Goal: Task Accomplishment & Management: Use online tool/utility

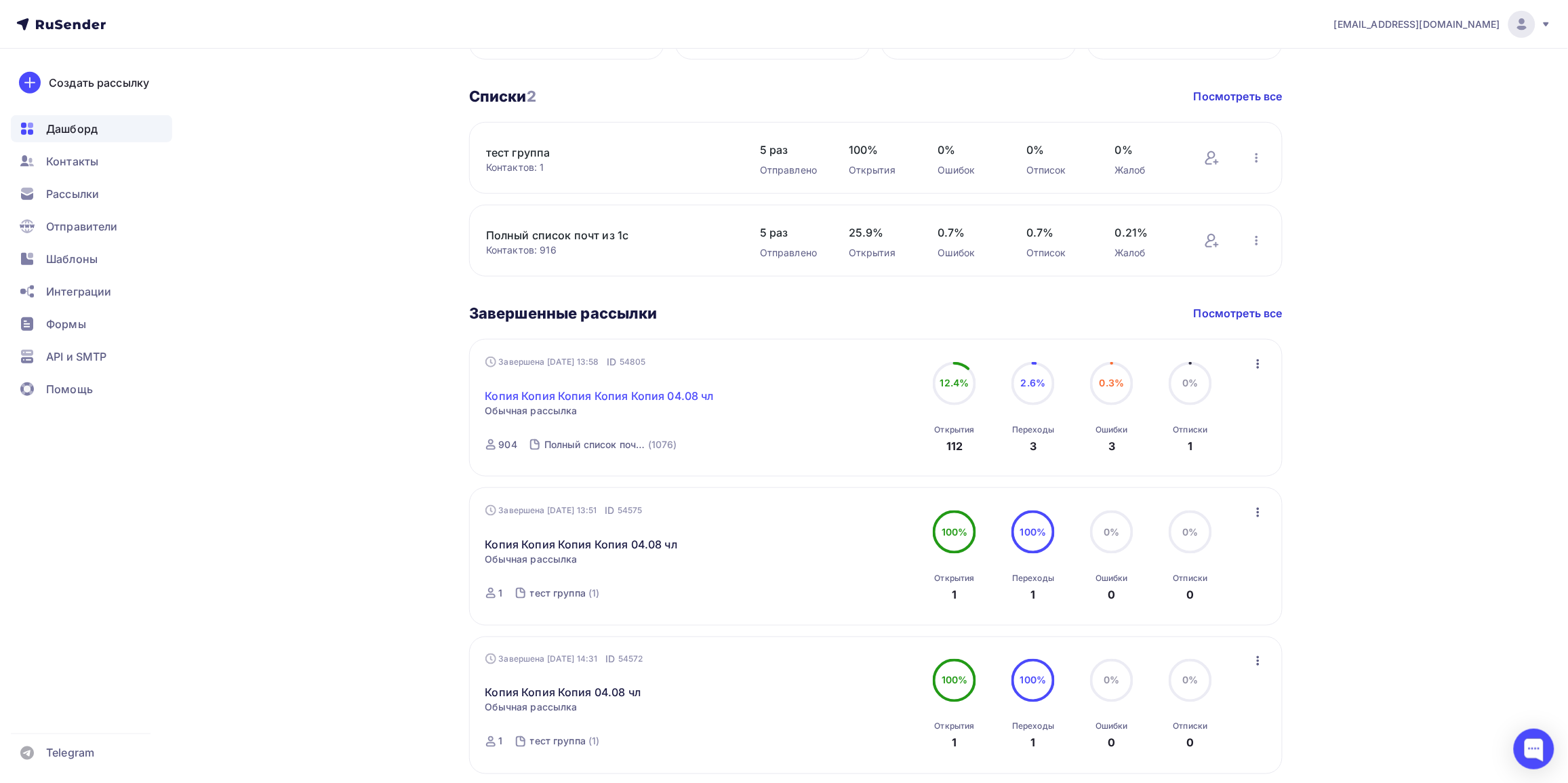
scroll to position [339, 0]
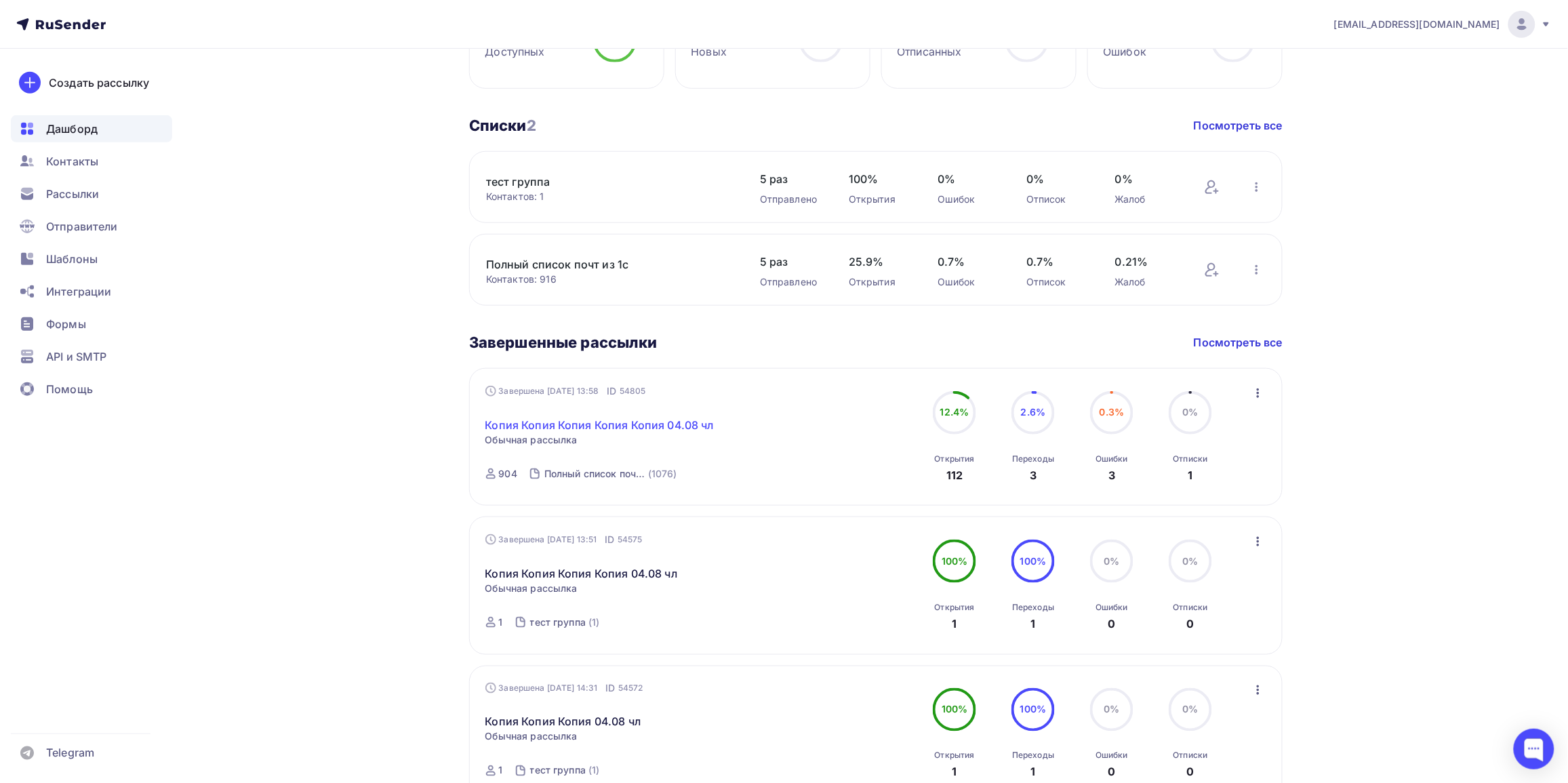
click at [668, 428] on link "Копия Копия Копия Копия Копия 04.08 чл" at bounding box center [599, 425] width 228 height 17
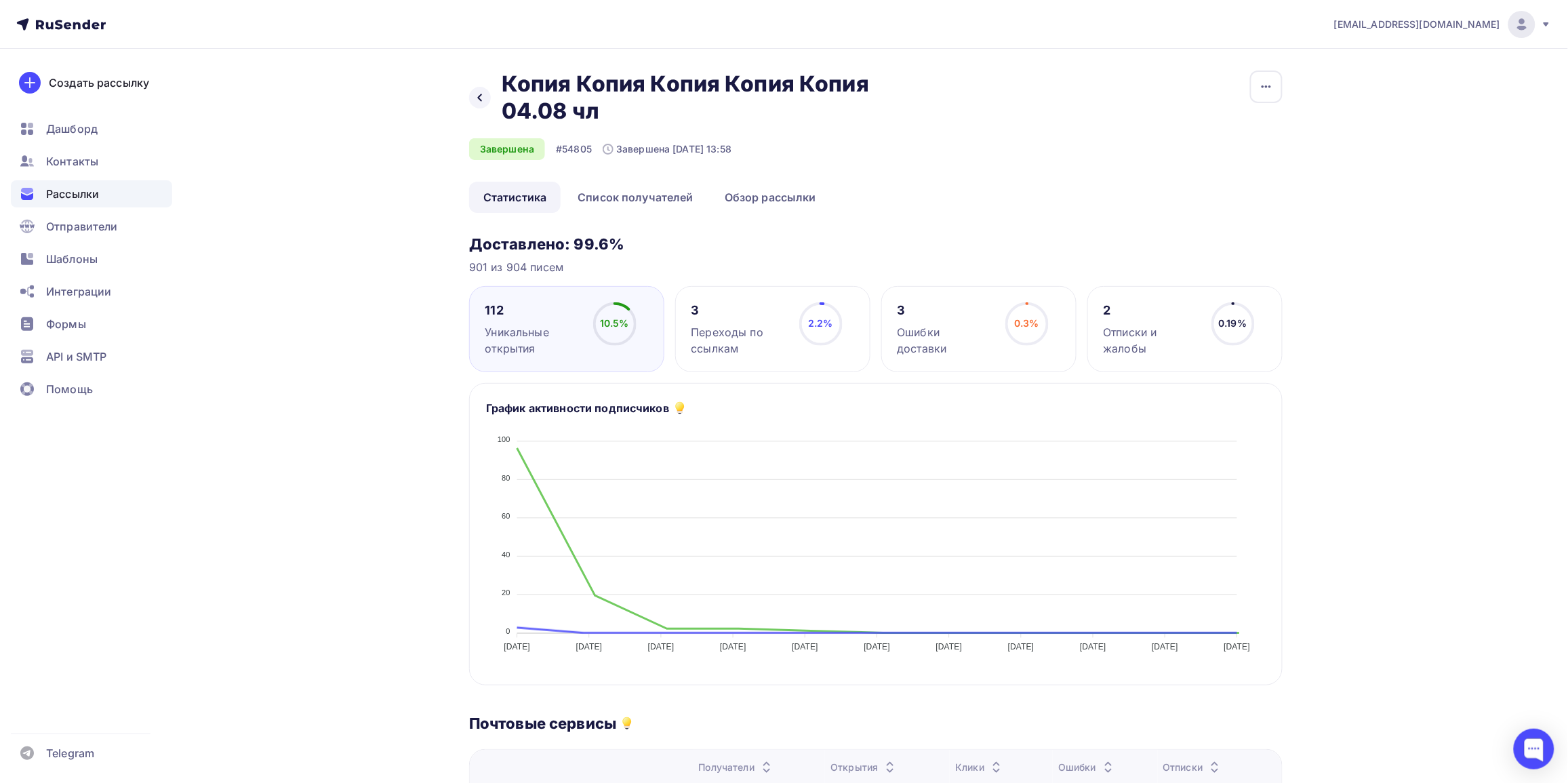
click at [317, 361] on div "Назад Копия Копия Копия Копия Копия 04.08 чл Копия Копия Копия Копия Копия 04.0…" at bounding box center [784, 688] width 1111 height 1279
click at [93, 82] on div "Создать рассылку" at bounding box center [99, 82] width 100 height 17
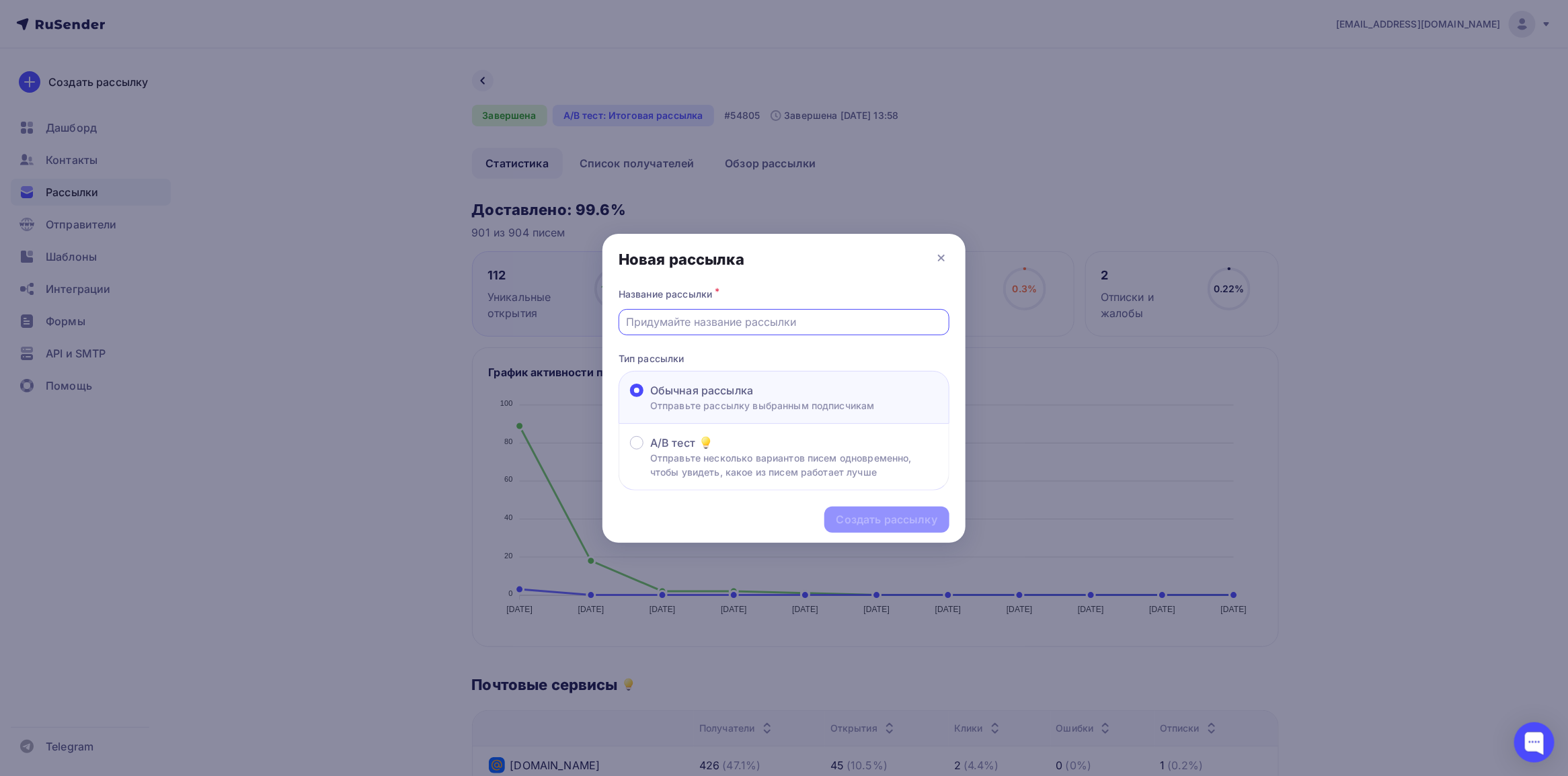
click at [714, 323] on input "text" at bounding box center [784, 322] width 315 height 16
type input "1"
type input "X"
type input "ЧЛ 11.08 Распродажа 40%"
click at [906, 519] on div "Создать рассылку" at bounding box center [887, 520] width 101 height 16
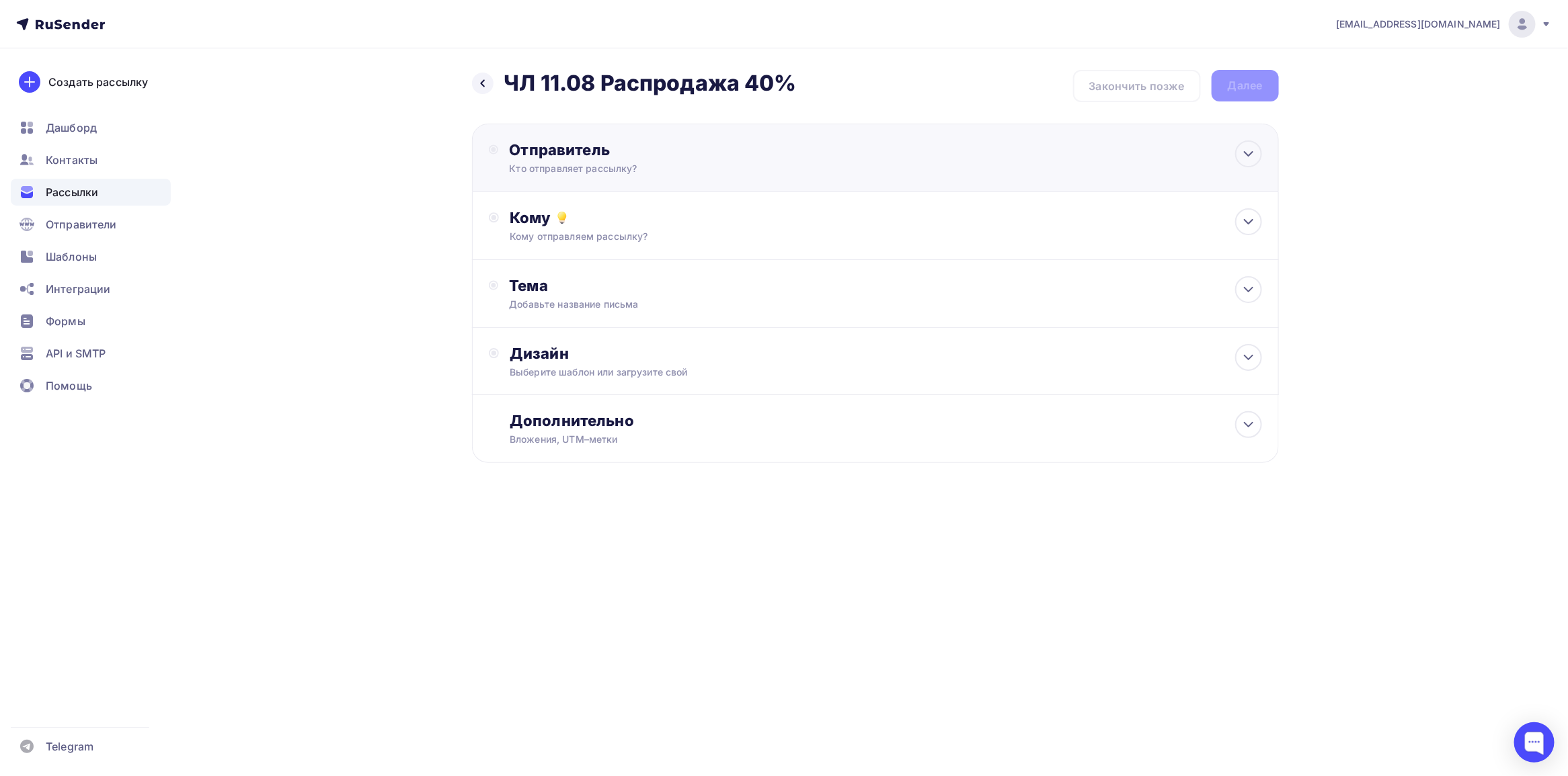
click at [687, 168] on div "Кто отправляет рассылку?" at bounding box center [640, 168] width 262 height 14
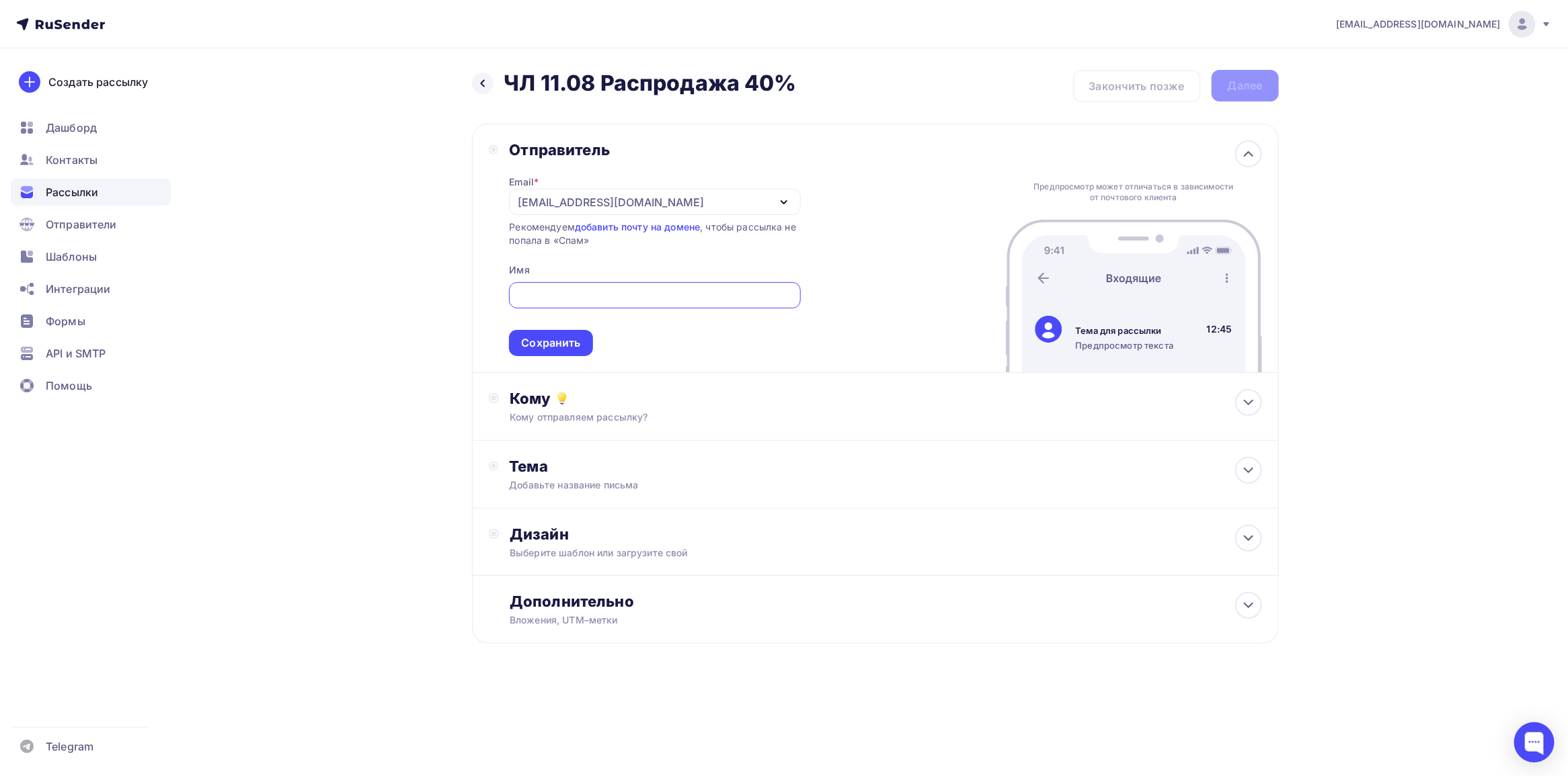
click at [680, 193] on div "[EMAIL_ADDRESS][DOMAIN_NAME]" at bounding box center [655, 202] width 291 height 27
click at [647, 241] on div "[EMAIL_ADDRESS][DOMAIN_NAME]" at bounding box center [654, 241] width 259 height 16
click at [576, 284] on div at bounding box center [655, 295] width 291 height 27
click at [575, 302] on input "text" at bounding box center [655, 295] width 276 height 16
click at [619, 202] on div "[EMAIL_ADDRESS][DOMAIN_NAME]" at bounding box center [655, 202] width 291 height 27
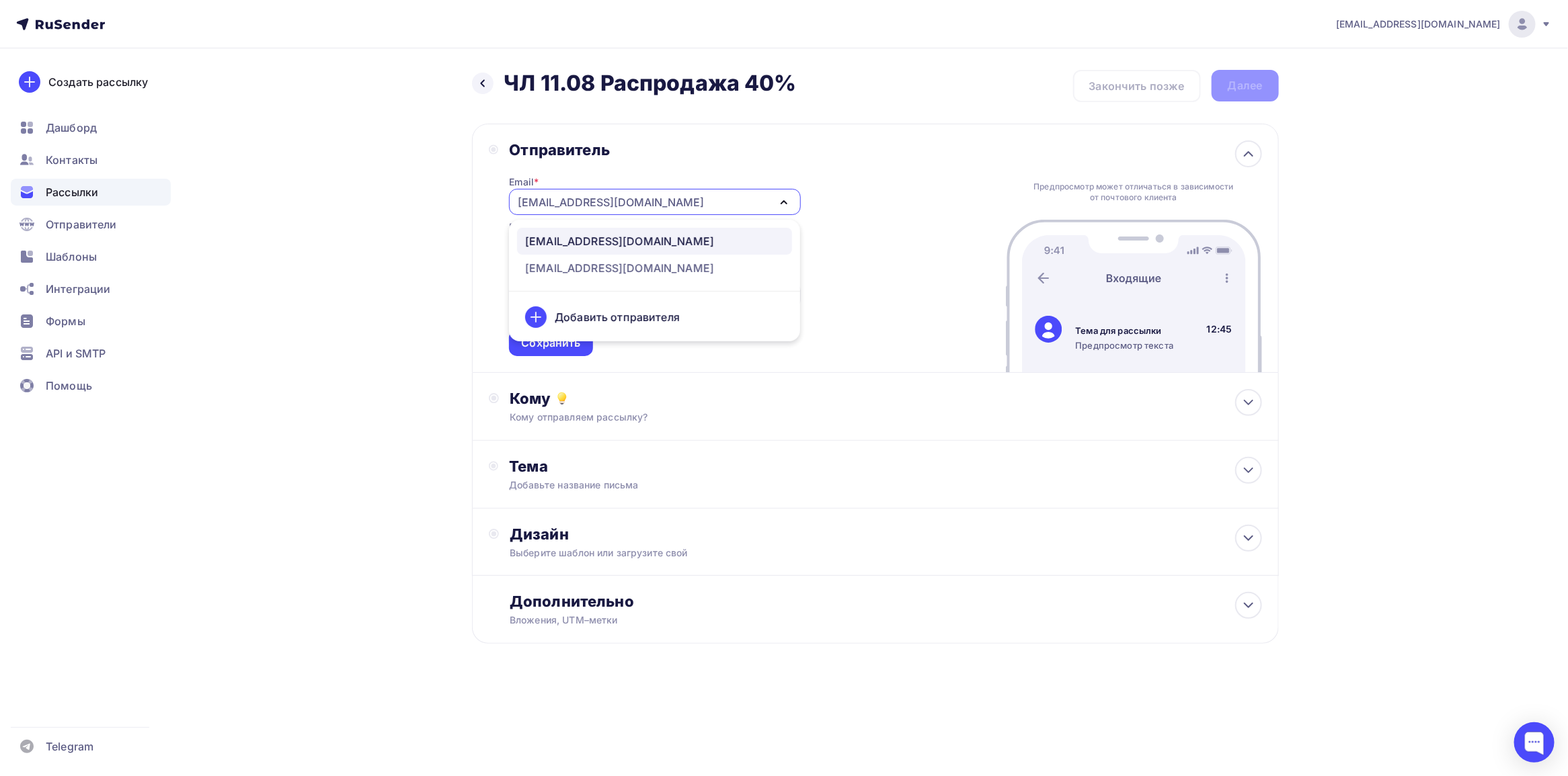
click at [481, 293] on div "Отправитель Email * [EMAIL_ADDRESS][DOMAIN_NAME] [EMAIL_ADDRESS][DOMAIN_NAME] […" at bounding box center [875, 249] width 807 height 249
click at [556, 286] on div at bounding box center [655, 295] width 291 height 27
click at [555, 289] on input "text" at bounding box center [655, 295] width 276 height 16
type input "и"
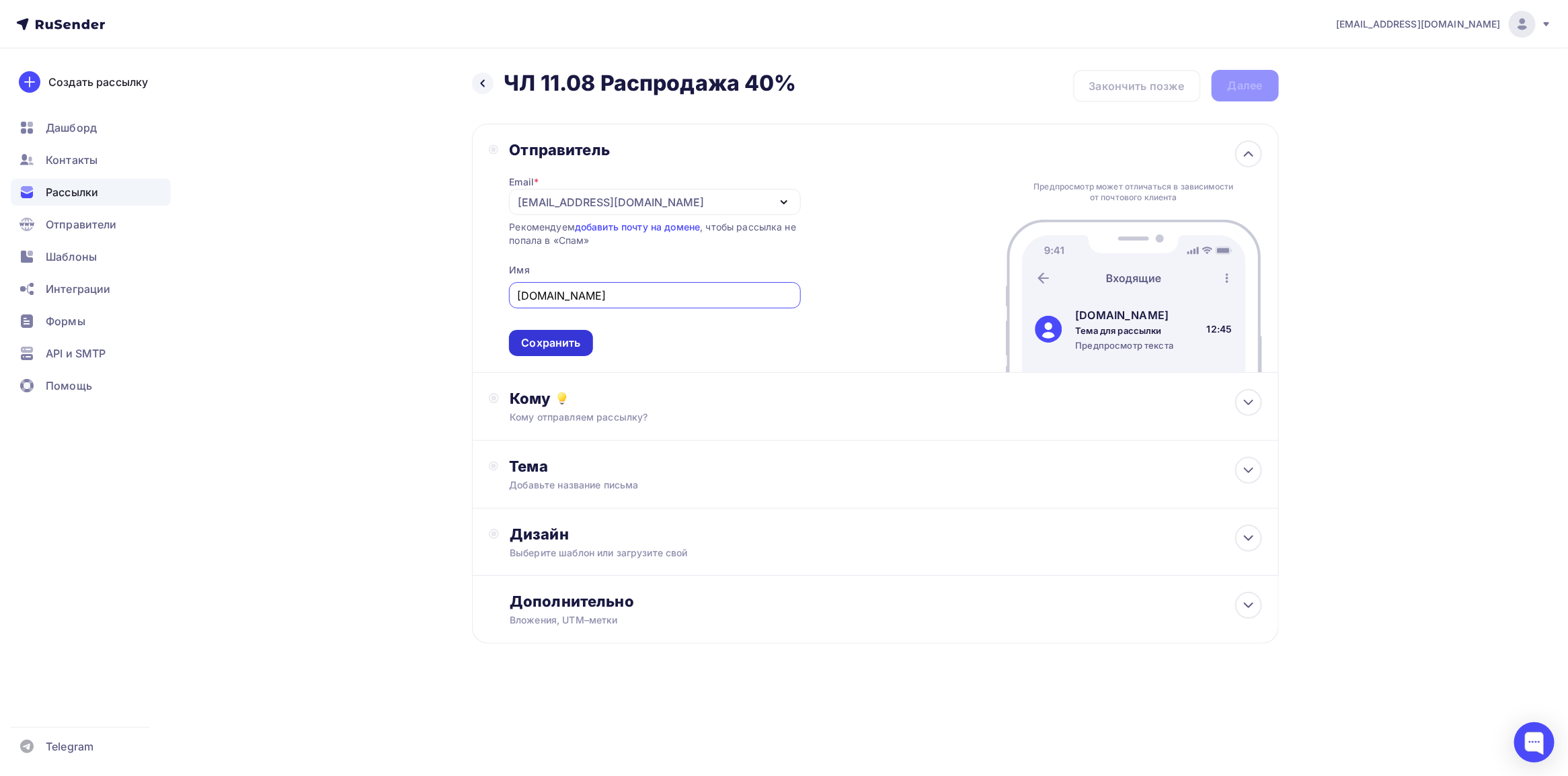
type input "[DOMAIN_NAME]"
click at [583, 350] on div "Сохранить" at bounding box center [551, 343] width 83 height 27
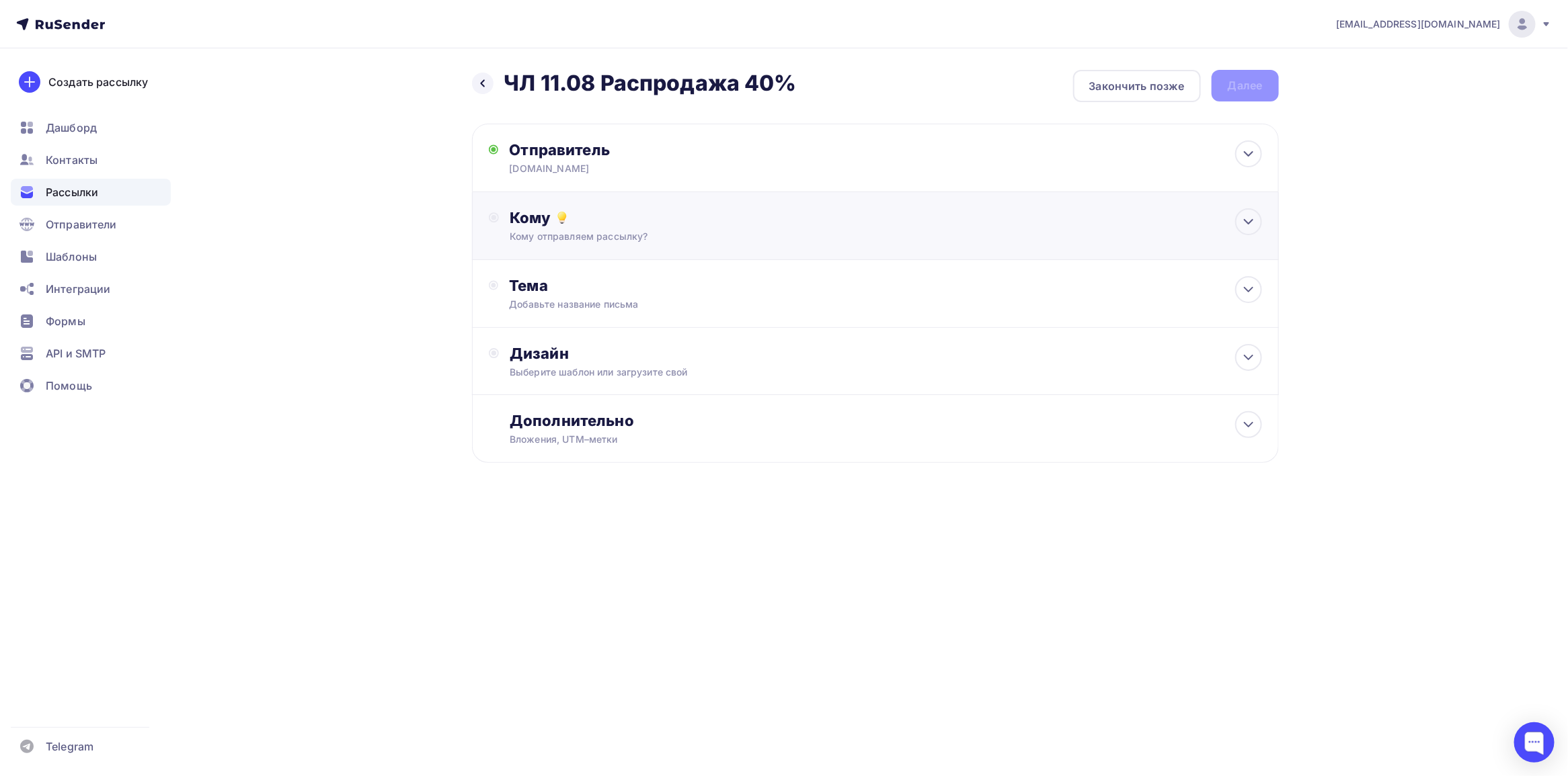
click at [839, 226] on div "Кому" at bounding box center [885, 218] width 751 height 19
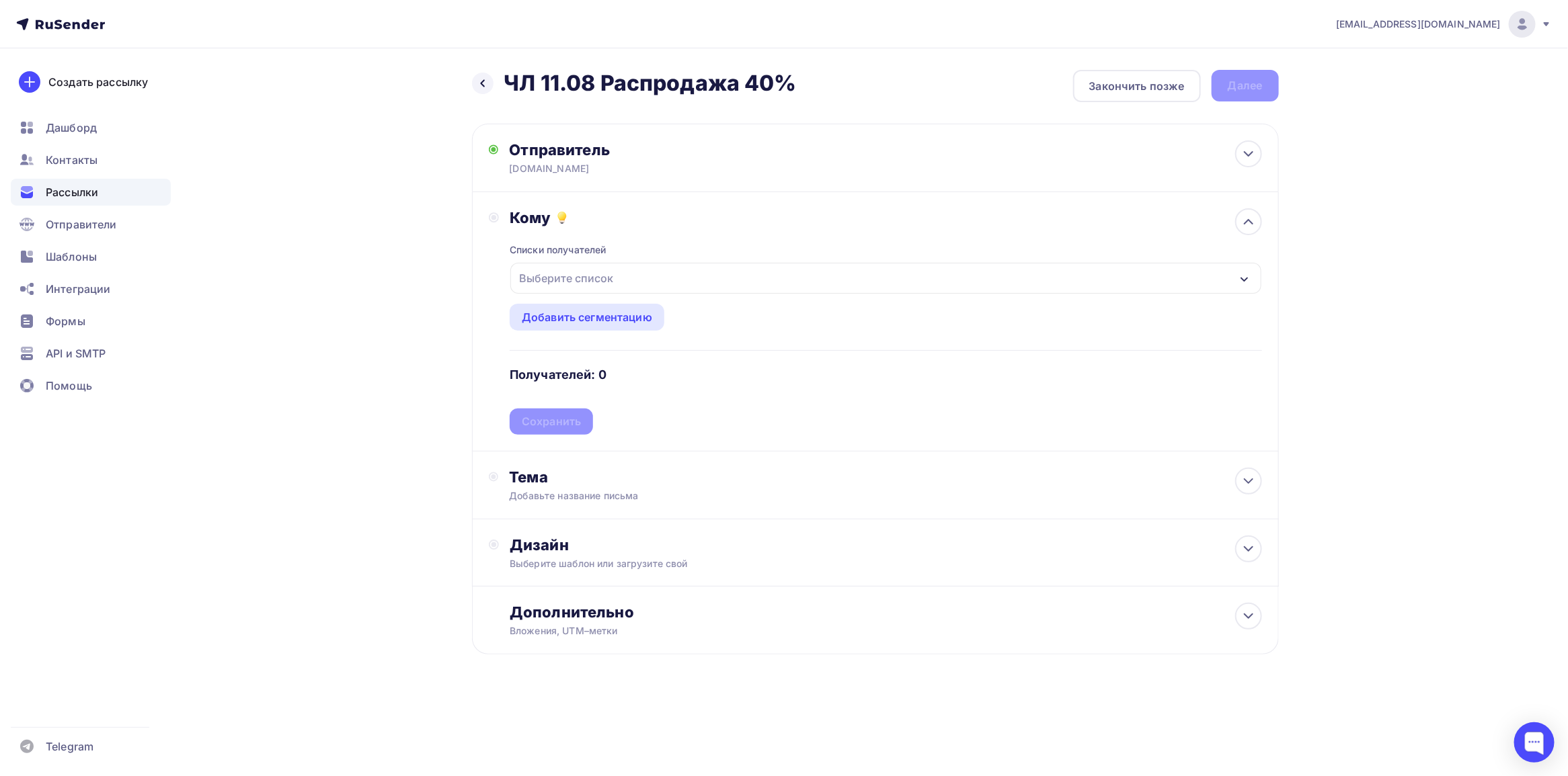
click at [564, 277] on div "Выберите список" at bounding box center [566, 278] width 105 height 24
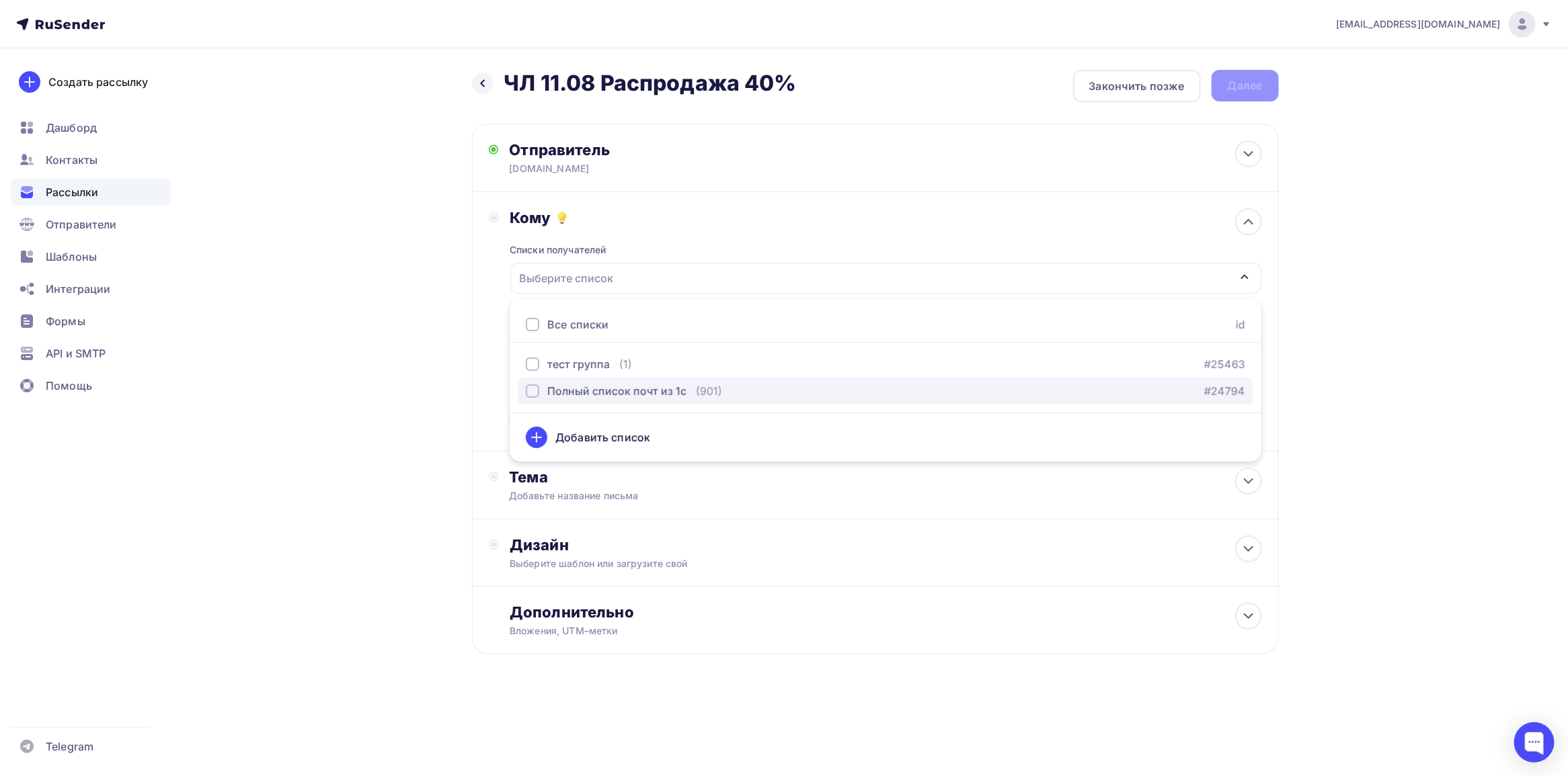
click at [556, 392] on div "Полный список почт из 1с" at bounding box center [617, 391] width 139 height 16
click at [375, 340] on div "Назад ЧЛ 11.08 Распродажа 40% ЧЛ 11.08 Распродажа 40% Закончить позже Далее Отп…" at bounding box center [784, 395] width 1102 height 693
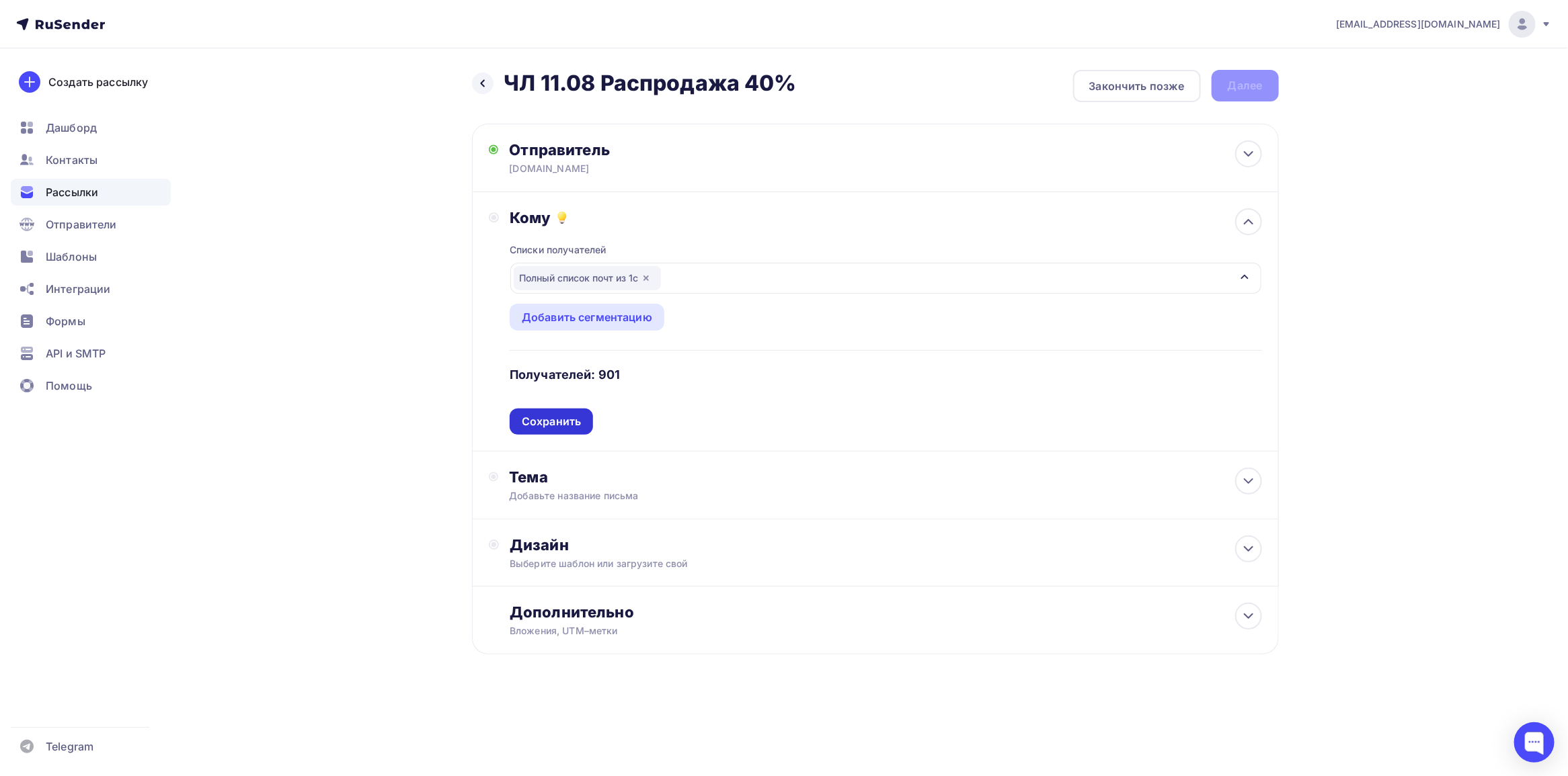
click at [546, 416] on div "Сохранить" at bounding box center [551, 422] width 60 height 16
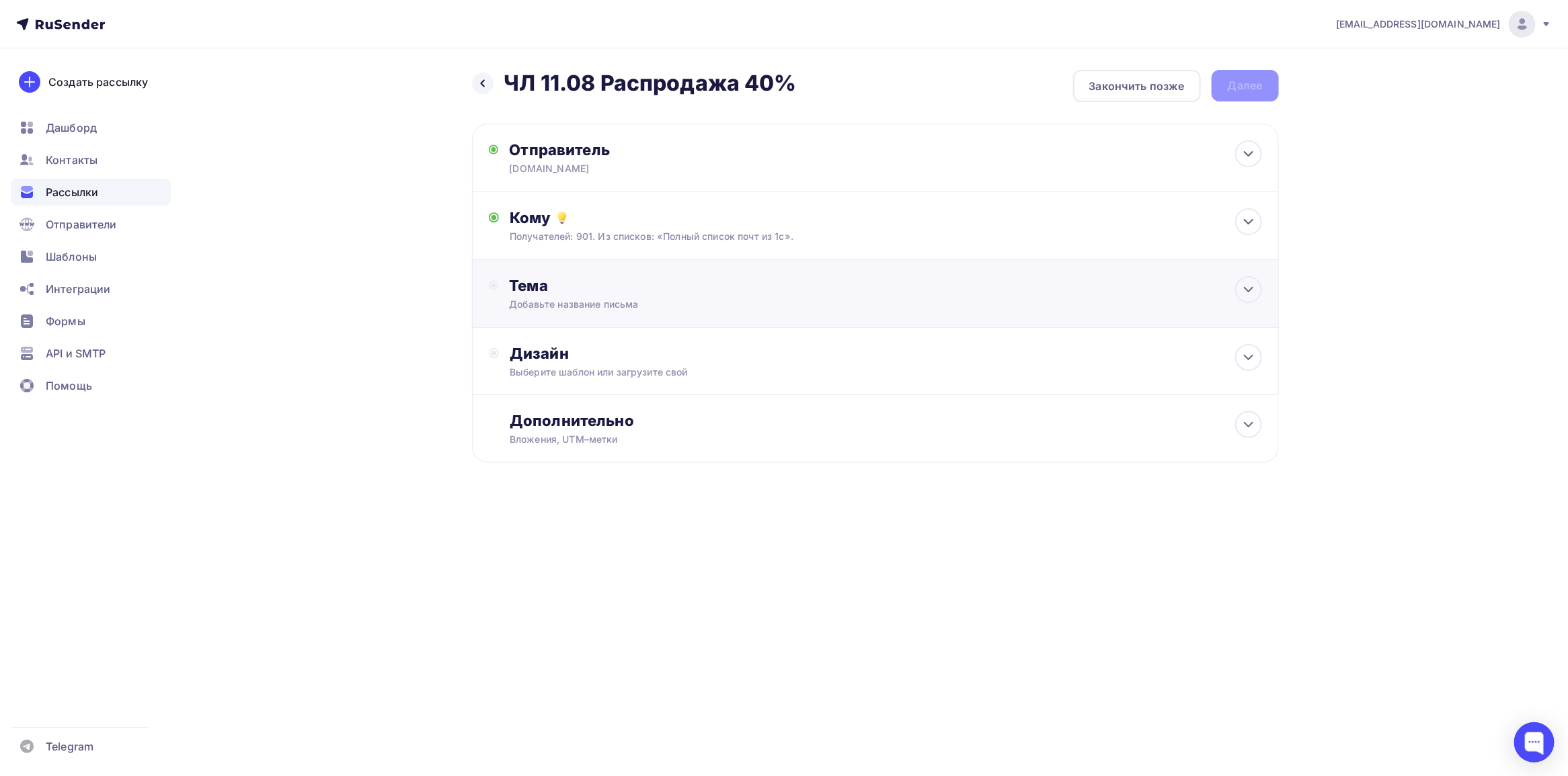
click at [627, 280] on div "Тема" at bounding box center [642, 285] width 265 height 19
